Goal: Task Accomplishment & Management: Use online tool/utility

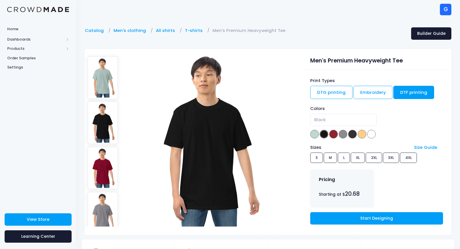
select select "Black"
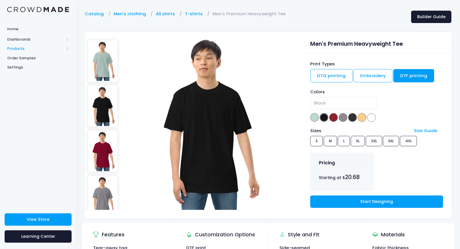
click at [16, 48] on span "Products" at bounding box center [35, 49] width 57 height 6
click at [19, 59] on span "Product Builder" at bounding box center [43, 58] width 53 height 6
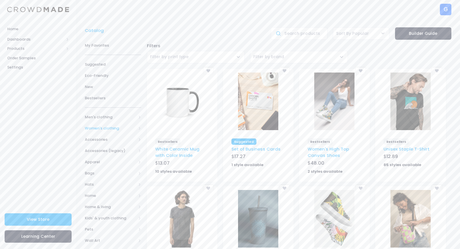
click at [98, 127] on span "Women's clothing" at bounding box center [110, 128] width 51 height 6
click at [102, 179] on span "All shirts" at bounding box center [111, 179] width 35 height 6
click at [103, 213] on span "Crop tops" at bounding box center [115, 212] width 37 height 6
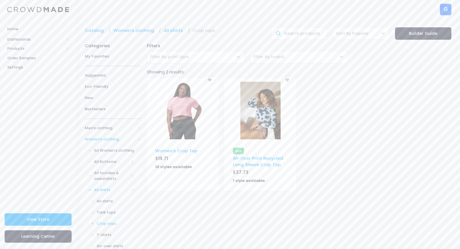
click at [184, 107] on img at bounding box center [183, 110] width 40 height 57
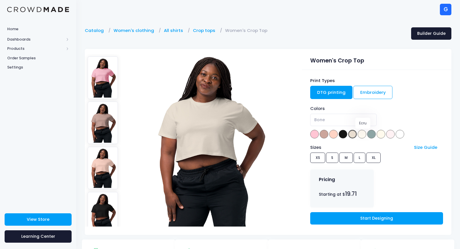
click at [362, 131] on span at bounding box center [361, 134] width 9 height 9
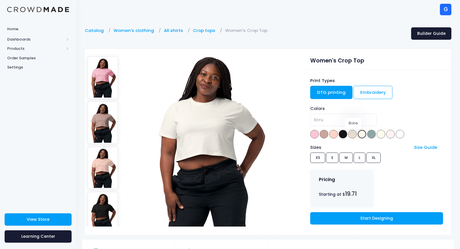
click at [351, 135] on span at bounding box center [352, 134] width 9 height 9
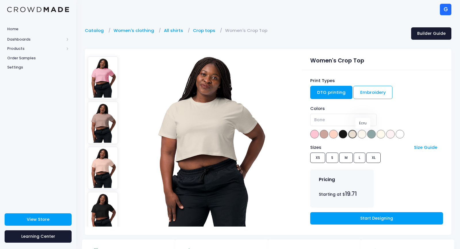
click at [362, 135] on span at bounding box center [361, 134] width 9 height 9
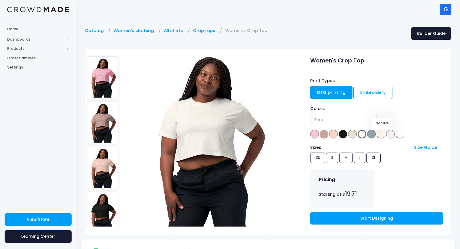
click at [380, 133] on span at bounding box center [380, 134] width 9 height 9
select select "Natural"
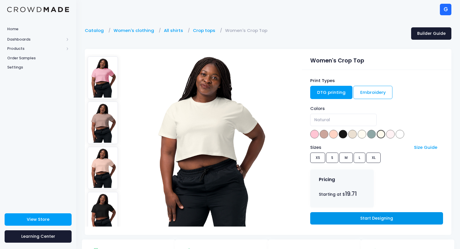
click at [386, 217] on link "Start Designing" at bounding box center [376, 218] width 132 height 12
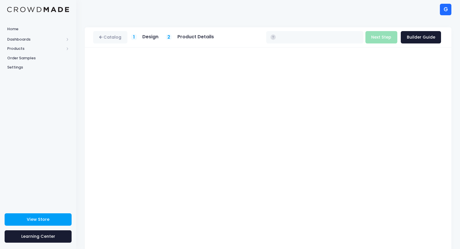
type input "$22.69"
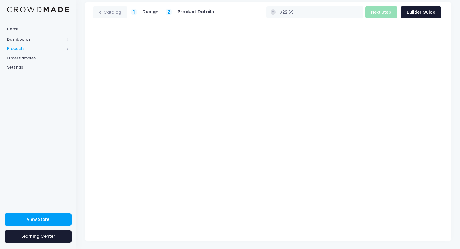
click at [14, 45] on span "Products" at bounding box center [38, 48] width 76 height 9
click at [15, 58] on link "Product Builder" at bounding box center [38, 57] width 76 height 9
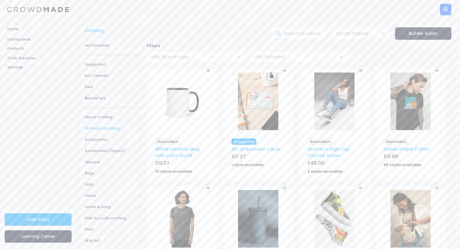
click at [112, 127] on span "Women's clothing" at bounding box center [110, 128] width 51 height 6
click at [97, 176] on span "All shirts" at bounding box center [111, 179] width 35 height 6
click at [103, 189] on span "All shirts" at bounding box center [115, 190] width 37 height 6
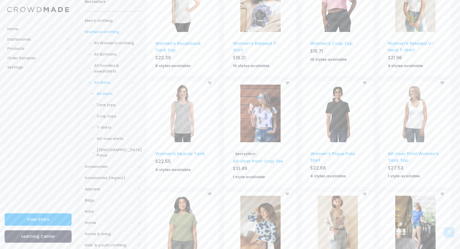
scroll to position [117, 0]
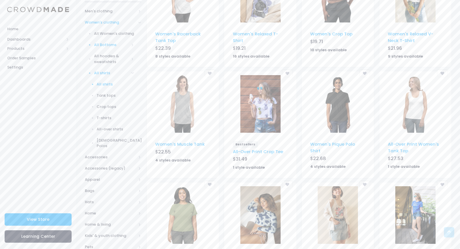
click at [98, 46] on span "All Bottoms" at bounding box center [111, 45] width 35 height 6
click at [98, 56] on span "All Bottoms" at bounding box center [115, 56] width 37 height 6
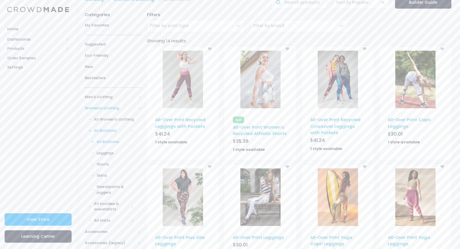
scroll to position [31, 0]
click at [134, 131] on span at bounding box center [132, 130] width 3 height 3
click at [105, 149] on span "All hoodies & sweatshirts" at bounding box center [111, 144] width 35 height 11
click at [104, 158] on span "All hoodies & sweatshirts" at bounding box center [115, 161] width 37 height 11
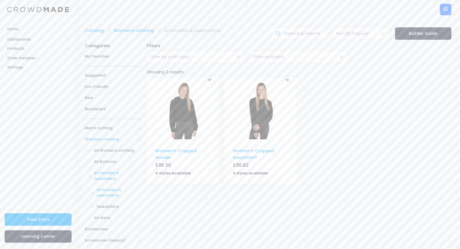
scroll to position [48, 0]
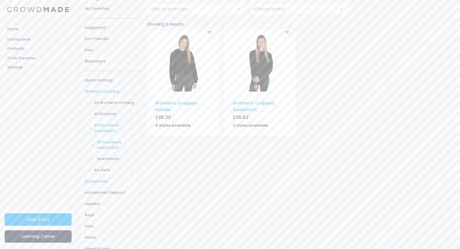
click at [104, 182] on span "Accessories" at bounding box center [110, 181] width 51 height 6
click at [103, 115] on span "All Accessories" at bounding box center [114, 114] width 40 height 6
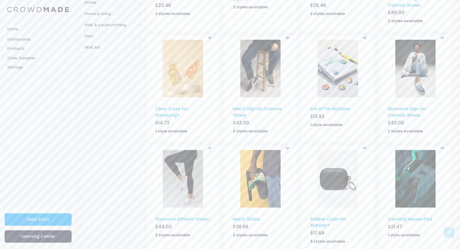
scroll to position [298, 0]
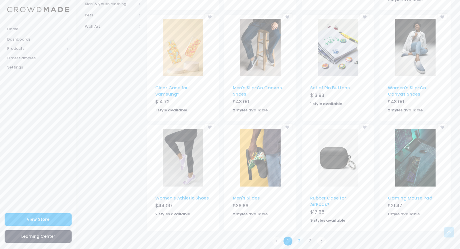
click at [298, 236] on link "2" at bounding box center [298, 240] width 9 height 9
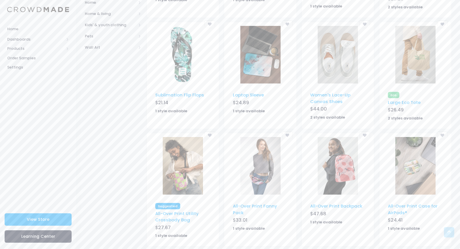
scroll to position [298, 0]
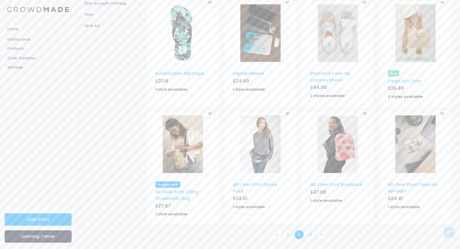
click at [311, 234] on link "3" at bounding box center [309, 234] width 9 height 9
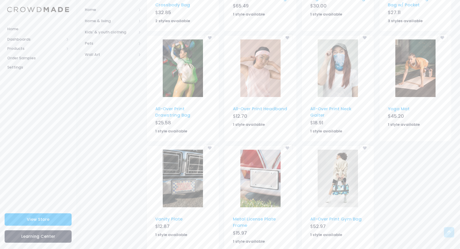
scroll to position [297, 0]
